Goal: Navigation & Orientation: Find specific page/section

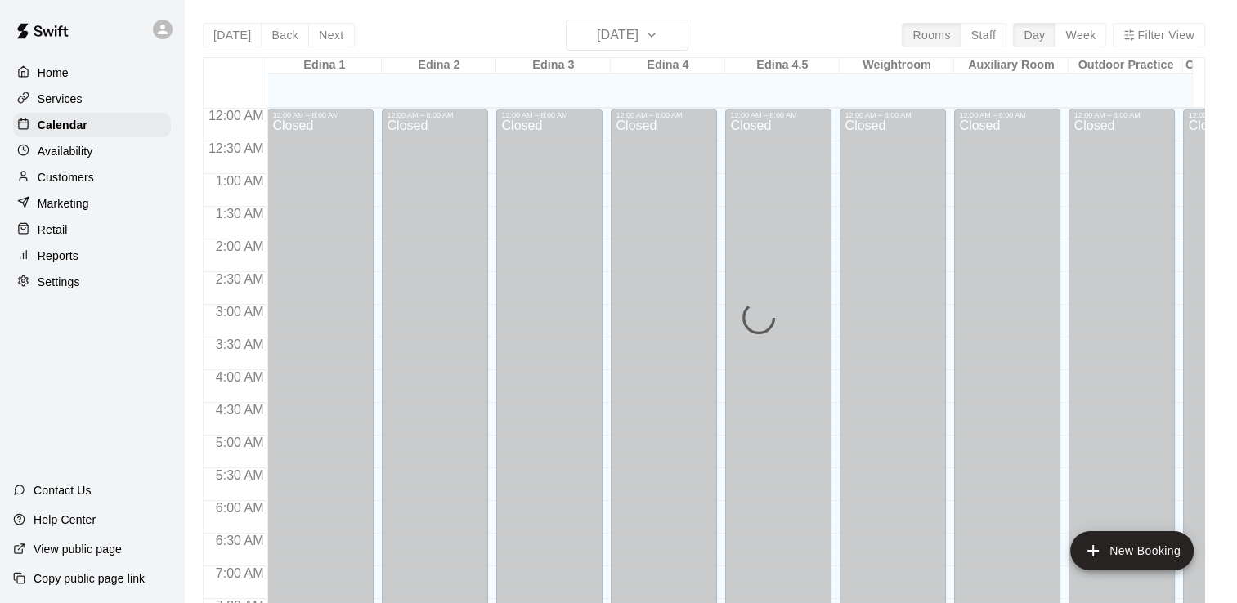
scroll to position [723, 0]
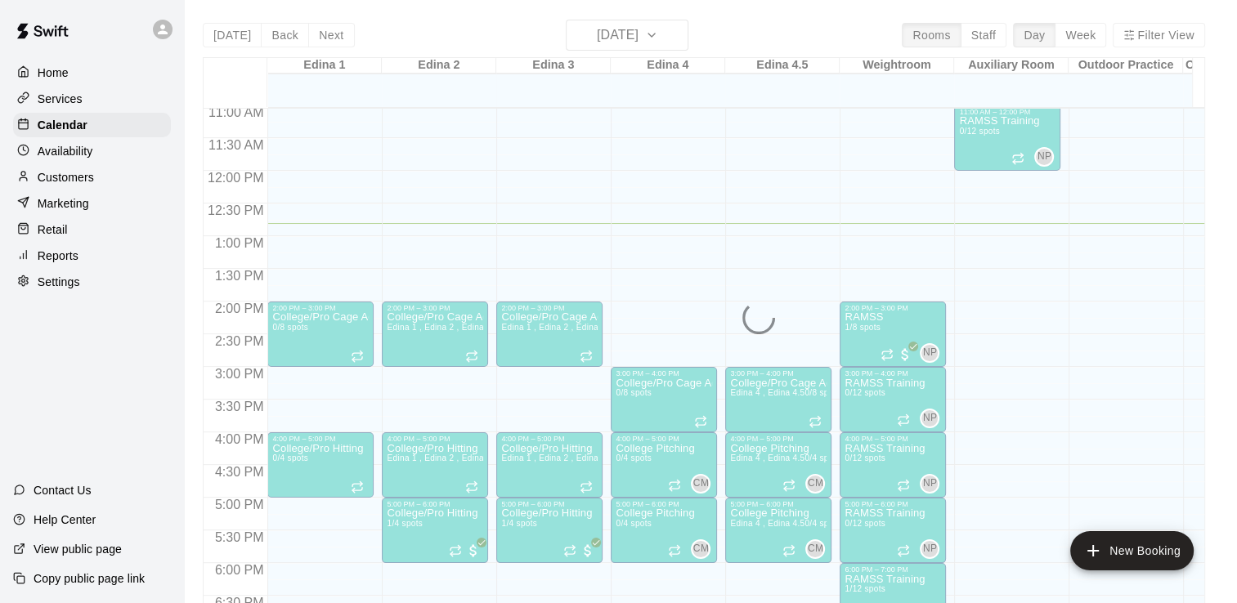
click at [69, 96] on p "Services" at bounding box center [60, 99] width 45 height 16
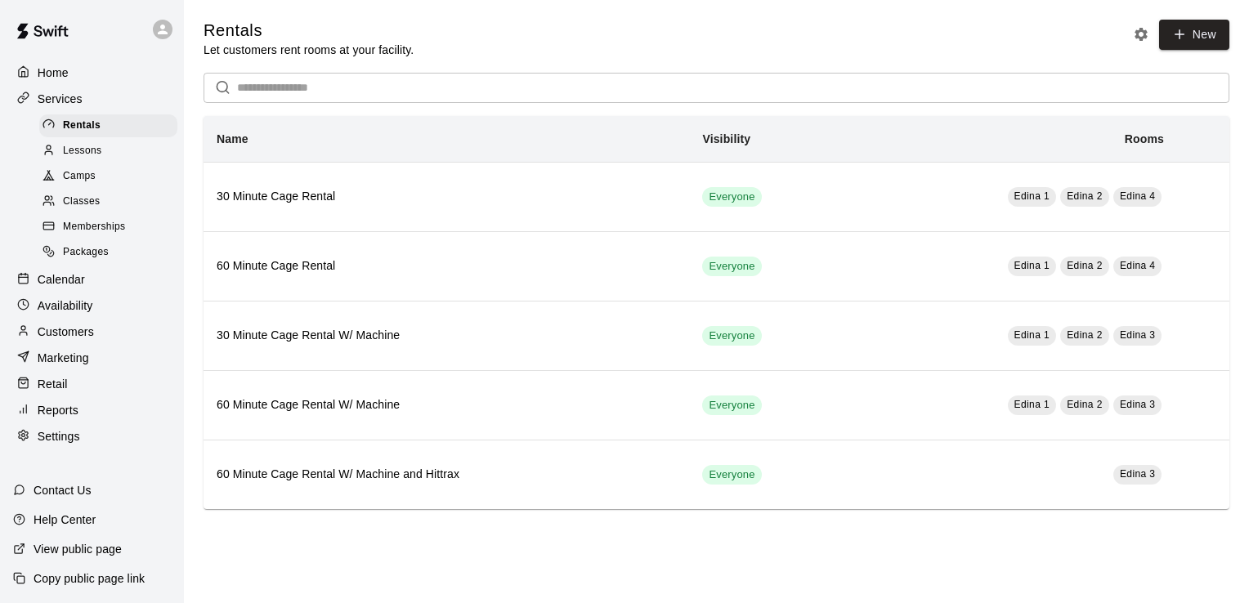
click at [78, 185] on span "Camps" at bounding box center [79, 176] width 33 height 16
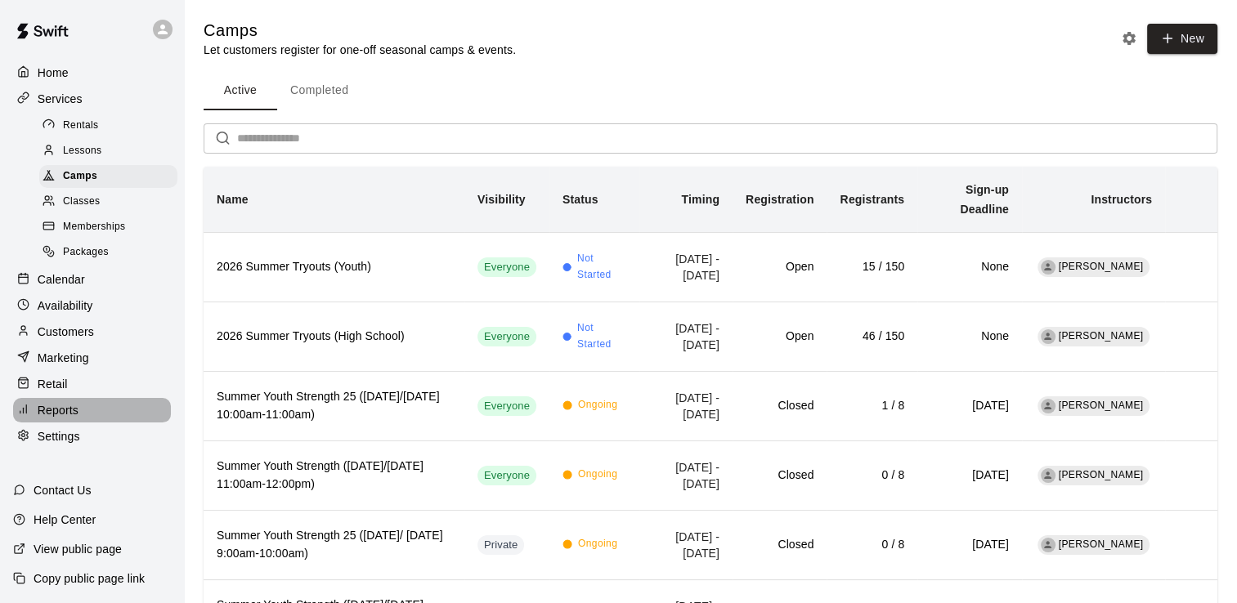
click at [74, 419] on p "Reports" at bounding box center [58, 410] width 41 height 16
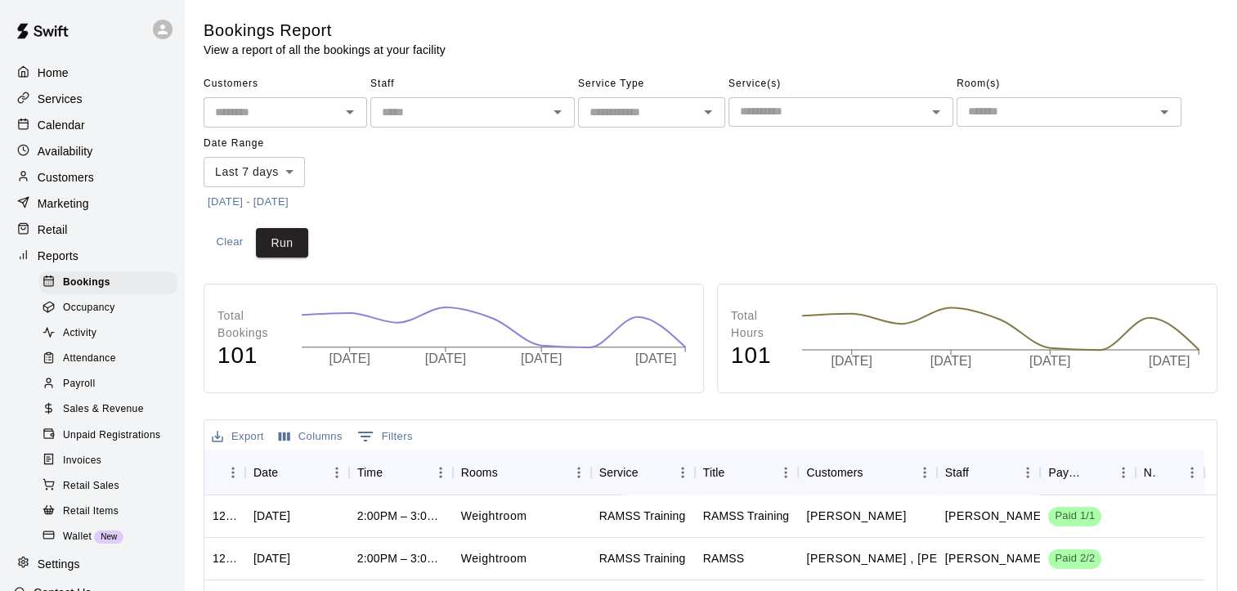
click at [128, 418] on span "Sales & Revenue" at bounding box center [103, 409] width 81 height 16
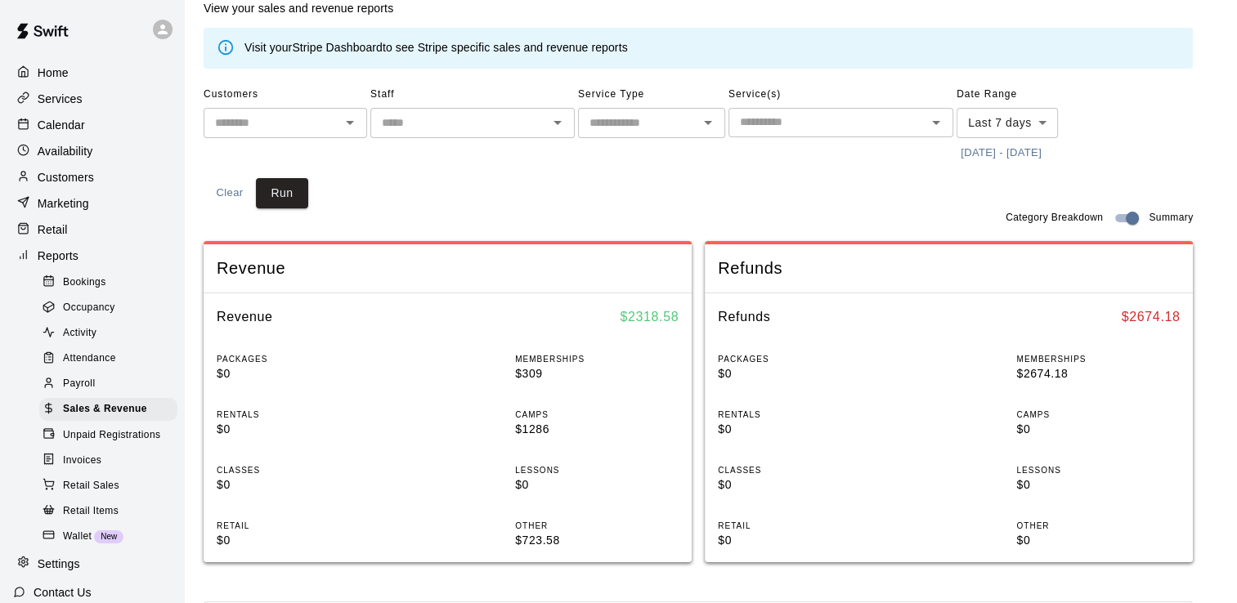
scroll to position [37, 0]
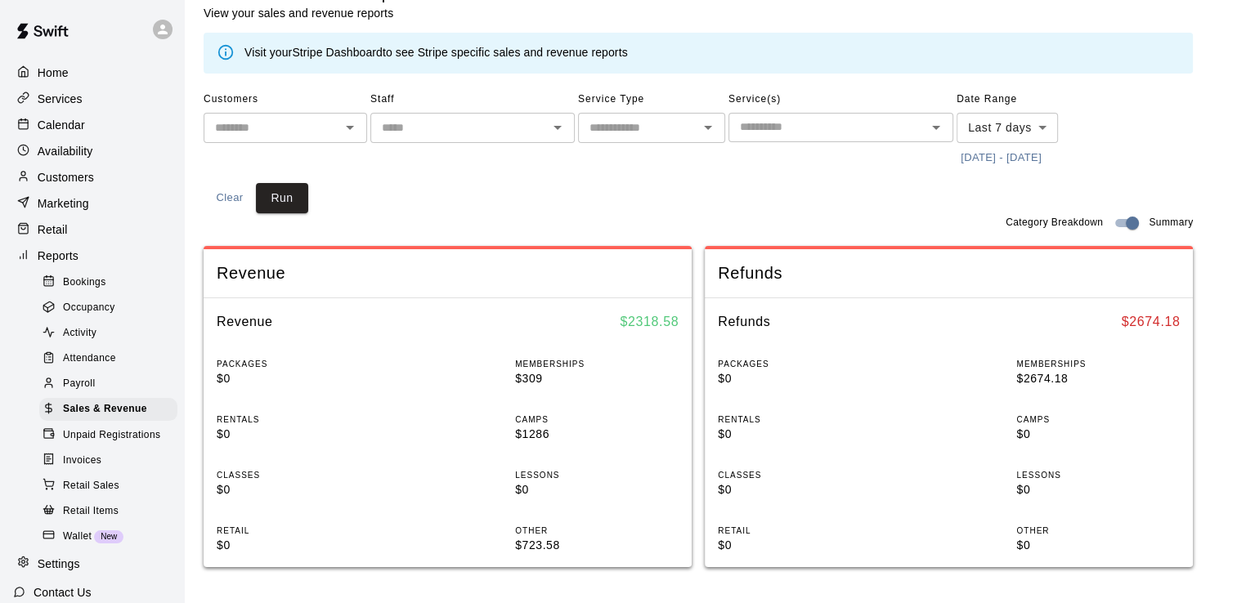
click at [57, 70] on p "Home" at bounding box center [53, 73] width 31 height 16
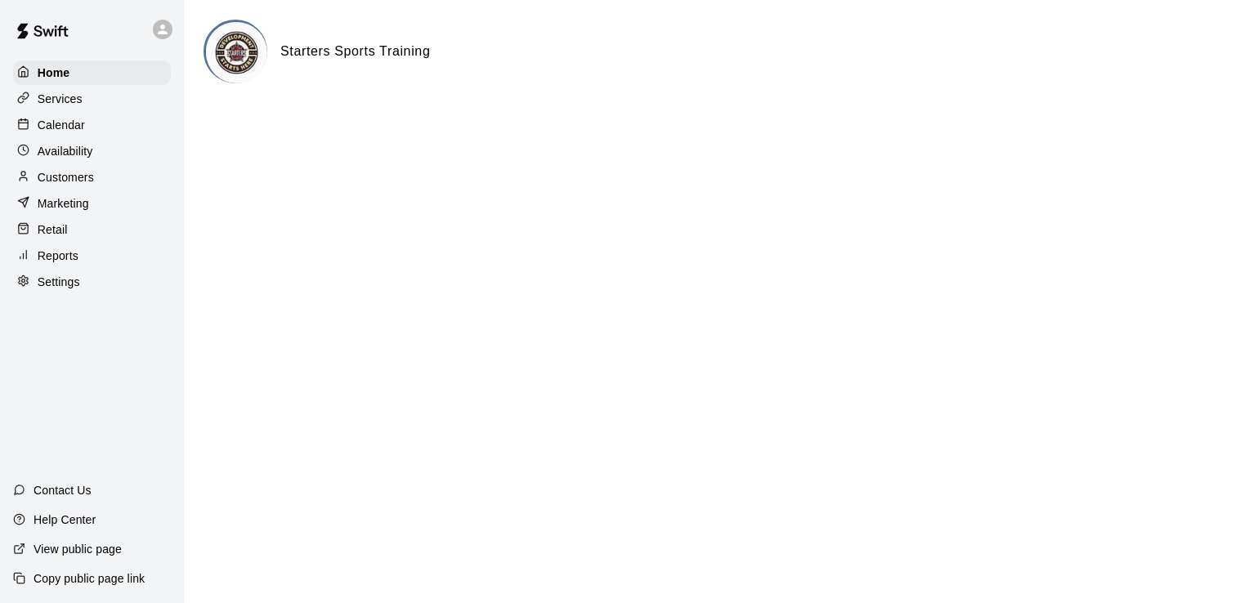
click at [589, 131] on html "Home Services Calendar Availability Customers Marketing Retail Reports Settings…" at bounding box center [624, 65] width 1249 height 131
click at [87, 124] on div "Calendar" at bounding box center [92, 125] width 158 height 25
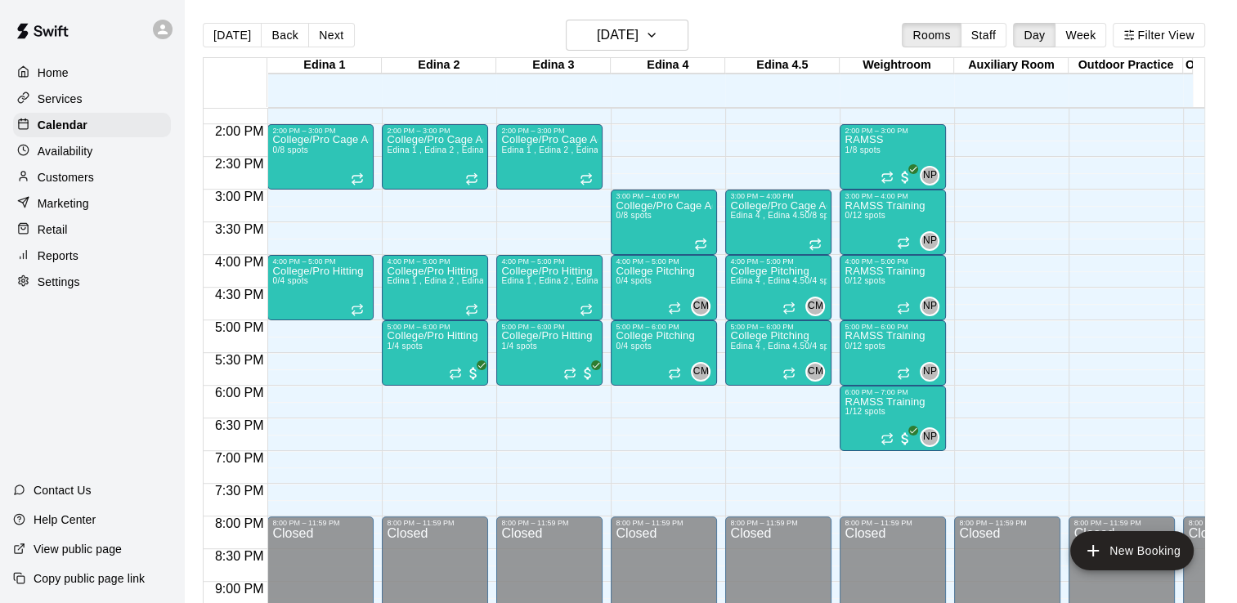
scroll to position [896, 0]
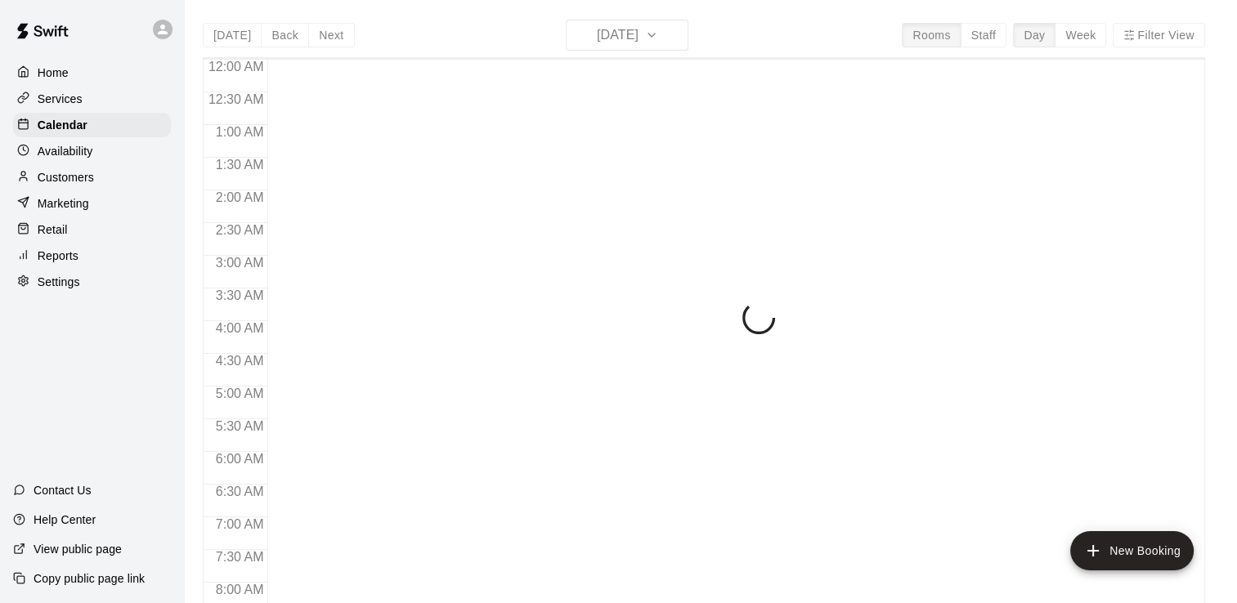
scroll to position [853, 0]
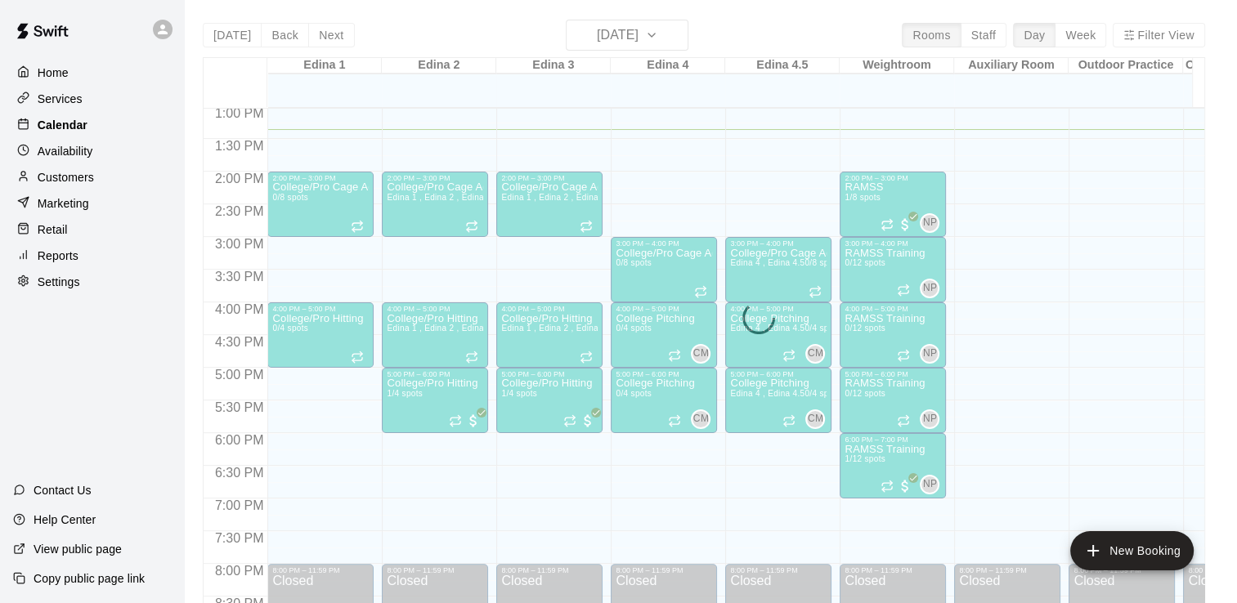
click at [56, 128] on p "Calendar" at bounding box center [63, 125] width 50 height 16
click at [57, 103] on p "Services" at bounding box center [60, 99] width 45 height 16
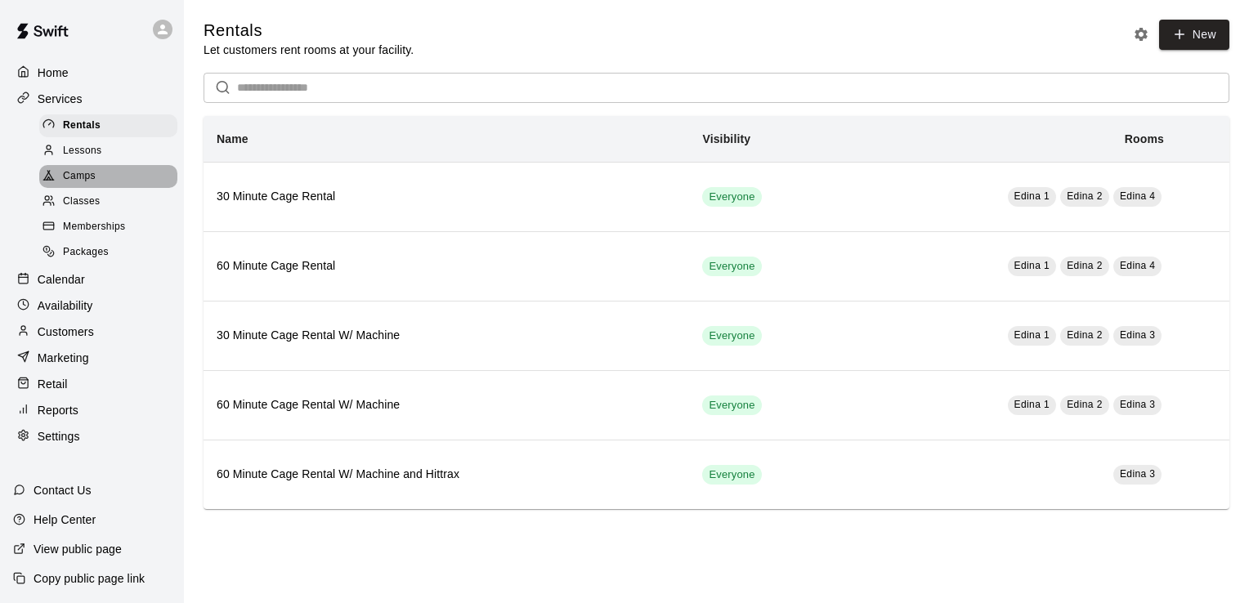
click at [83, 182] on span "Camps" at bounding box center [79, 176] width 33 height 16
